Goal: Use online tool/utility

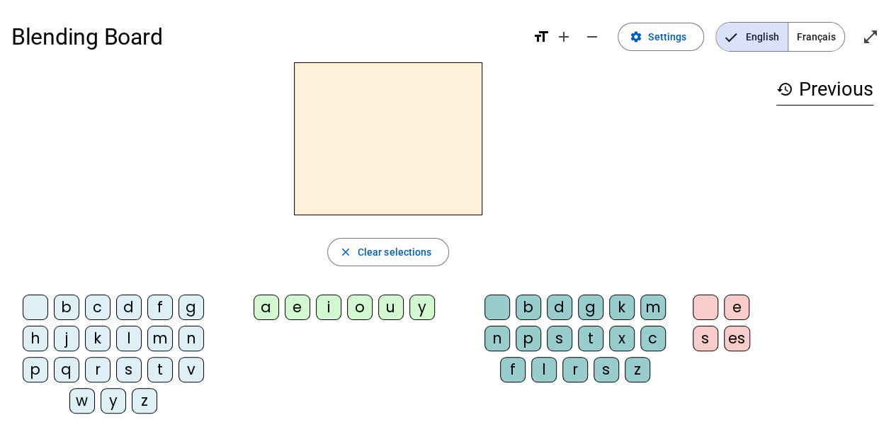
click at [334, 317] on div "i" at bounding box center [329, 308] width 26 height 26
click at [307, 310] on div "e" at bounding box center [298, 308] width 26 height 26
click at [533, 317] on div "b" at bounding box center [529, 308] width 26 height 26
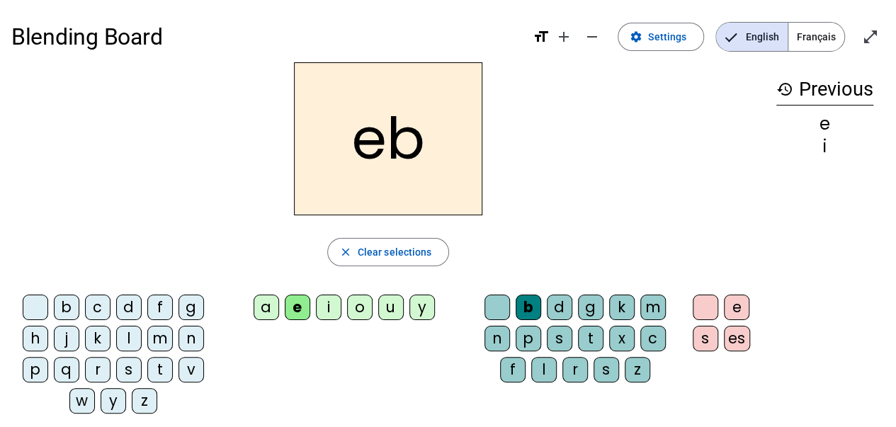
click at [533, 317] on div "b" at bounding box center [529, 308] width 26 height 26
click at [394, 241] on span "button" at bounding box center [388, 252] width 121 height 34
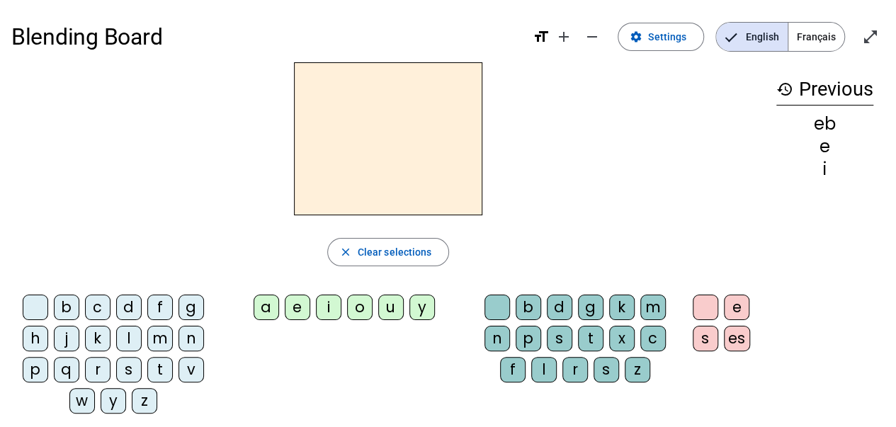
click at [186, 307] on div "g" at bounding box center [192, 308] width 26 height 26
click at [274, 301] on div "a" at bounding box center [267, 308] width 26 height 26
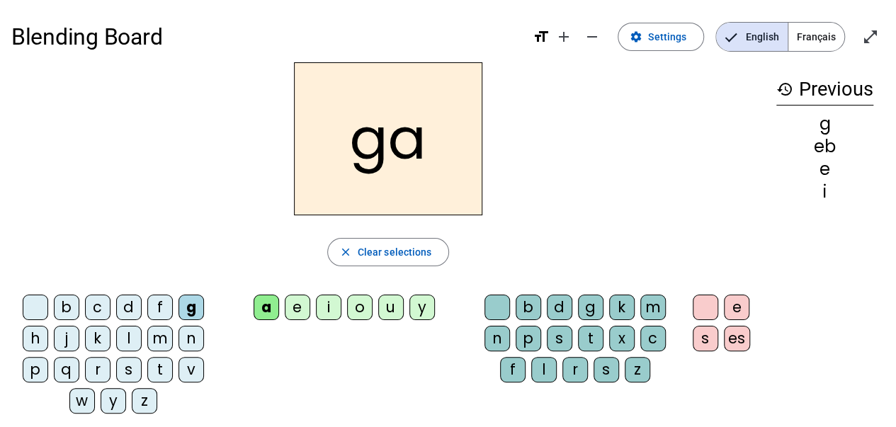
click at [591, 310] on div "g" at bounding box center [591, 308] width 26 height 26
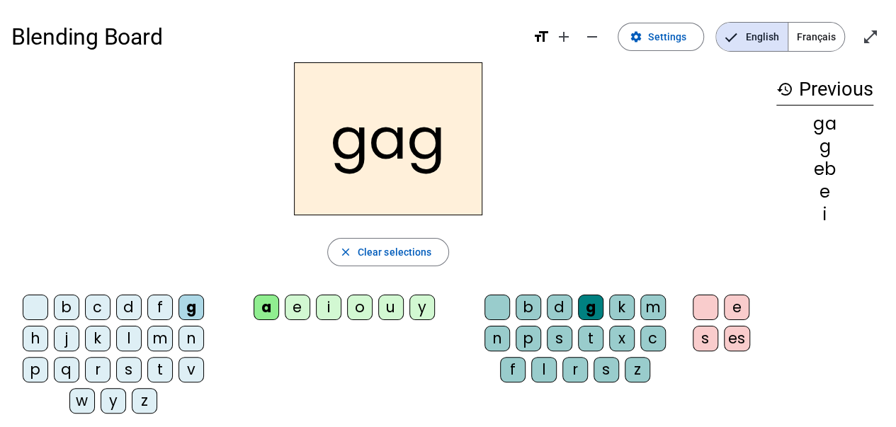
click at [787, 87] on mat-icon "history" at bounding box center [784, 89] width 17 height 17
click at [402, 248] on span "Clear selections" at bounding box center [395, 252] width 74 height 17
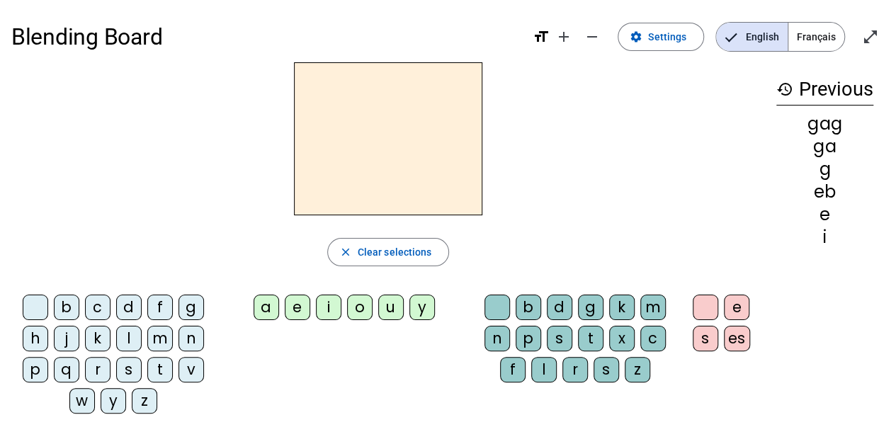
click at [783, 88] on mat-icon "history" at bounding box center [784, 89] width 17 height 17
click at [694, 38] on span at bounding box center [660, 37] width 85 height 34
